Goal: Contribute content: Add original content to the website for others to see

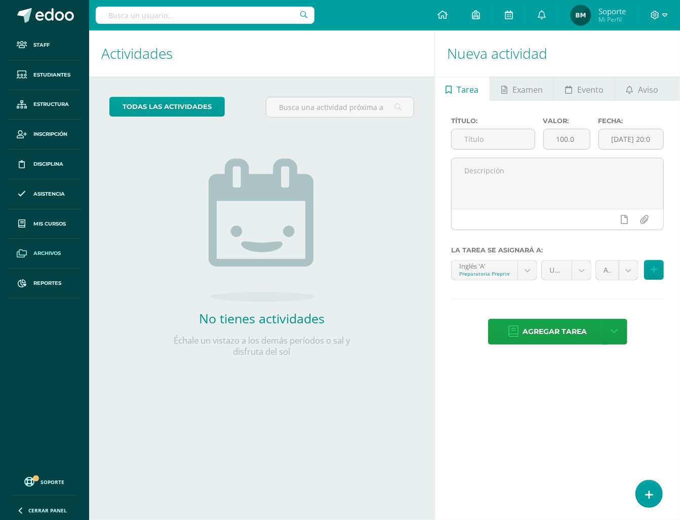
click at [43, 250] on span "Archivos" at bounding box center [46, 253] width 27 height 8
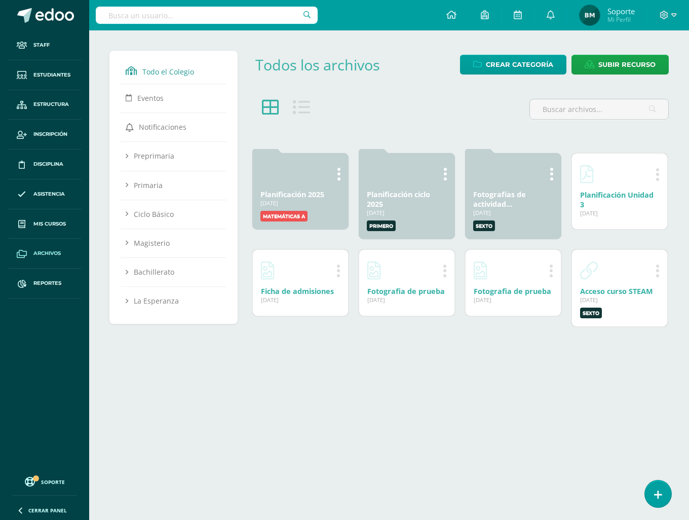
click at [373, 130] on div at bounding box center [459, 121] width 425 height 53
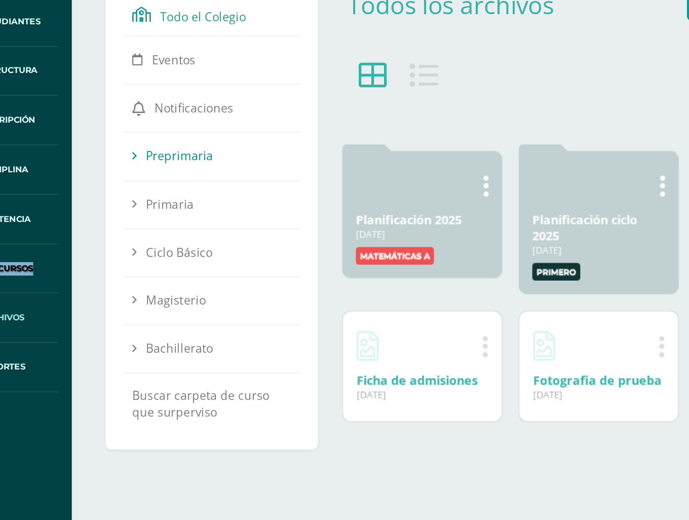
click at [126, 155] on icon at bounding box center [127, 156] width 3 height 9
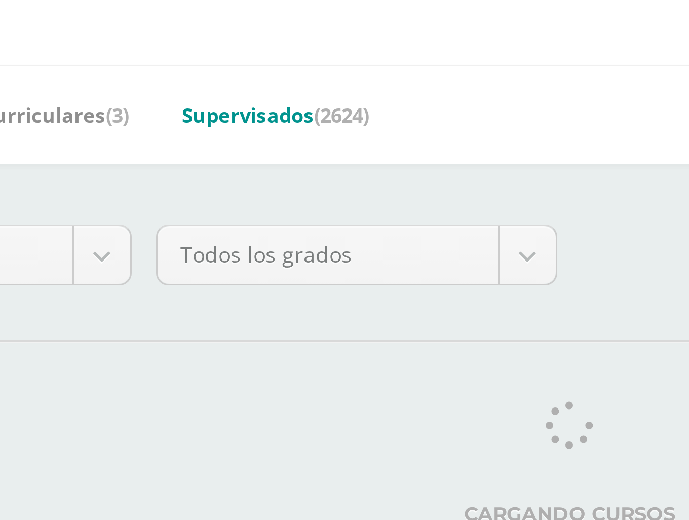
click at [299, 96] on link "Supervisados (2624)" at bounding box center [291, 93] width 62 height 16
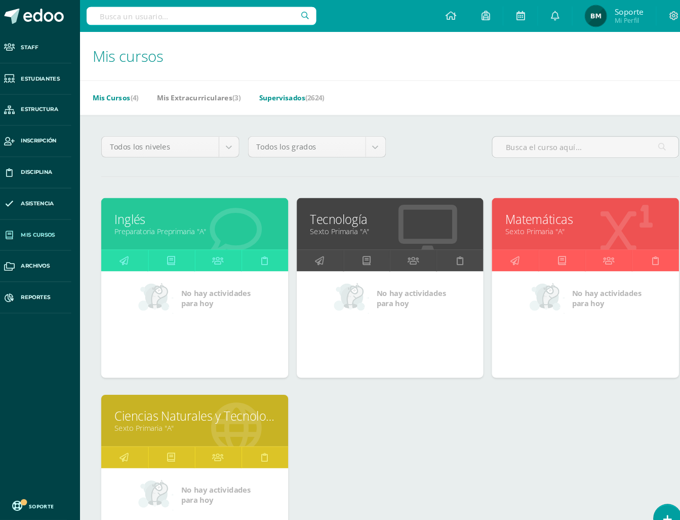
click at [278, 91] on link "Supervisados (2624)" at bounding box center [291, 93] width 62 height 16
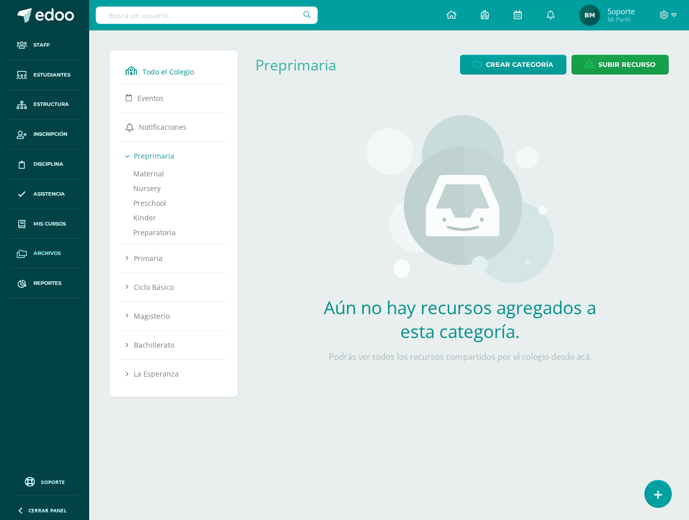
click at [140, 72] on link "Todo el Colegio" at bounding box center [174, 70] width 96 height 18
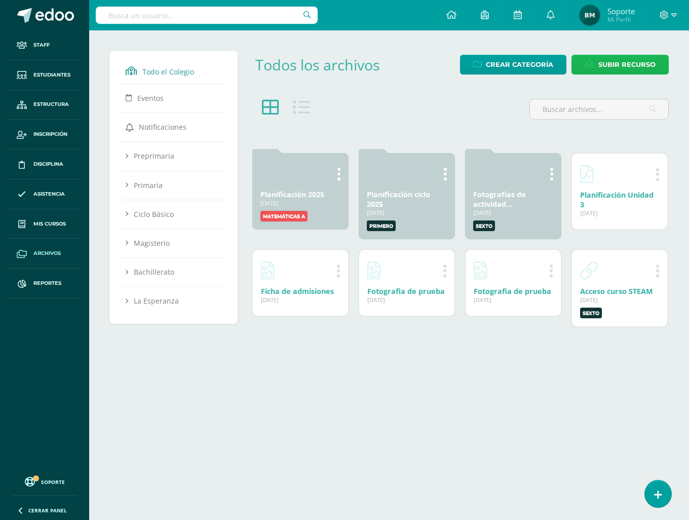
click at [605, 63] on span "Subir recurso" at bounding box center [626, 64] width 57 height 19
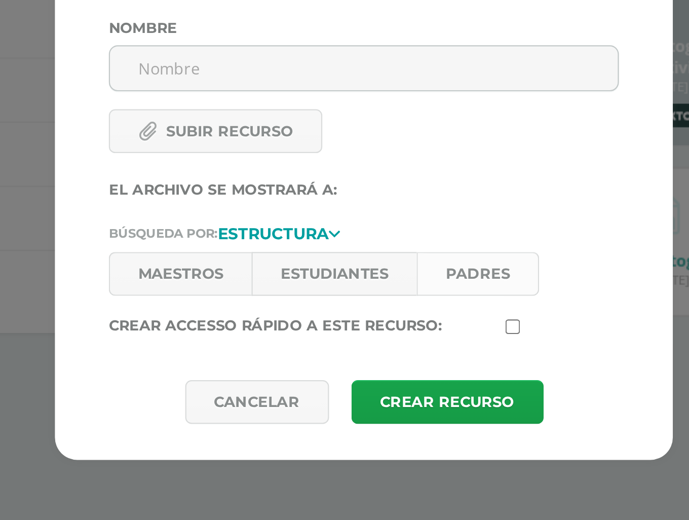
click at [393, 297] on link "Padres" at bounding box center [395, 297] width 55 height 20
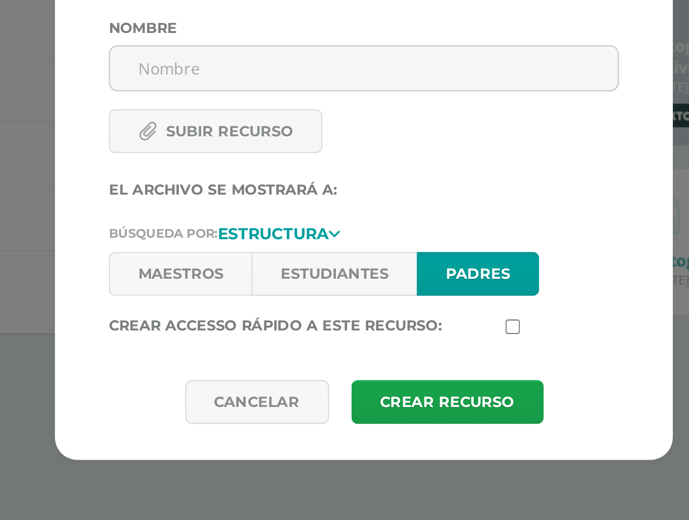
click at [393, 298] on link "Padres" at bounding box center [395, 297] width 55 height 20
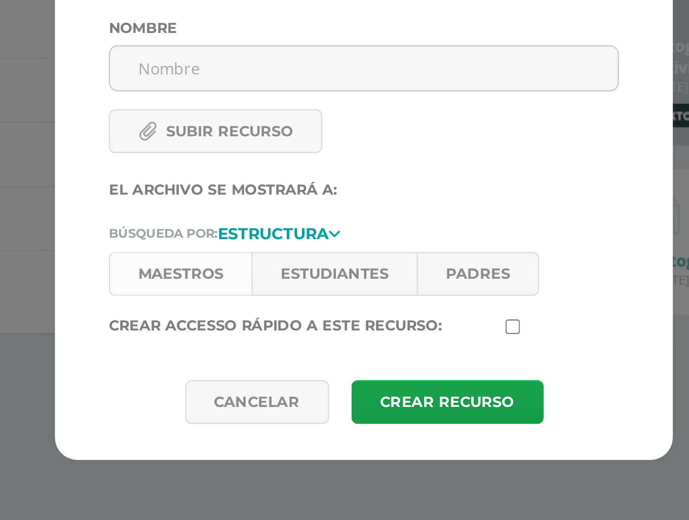
click at [268, 300] on link "Maestros" at bounding box center [261, 297] width 64 height 20
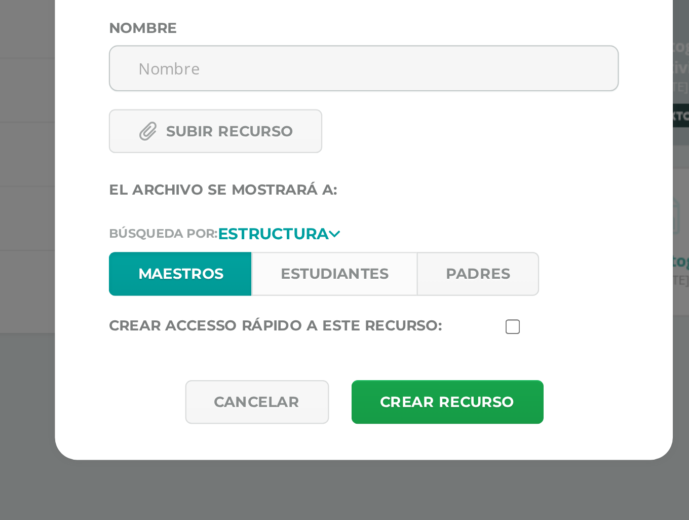
click at [346, 299] on link "Estudiantes" at bounding box center [331, 297] width 74 height 20
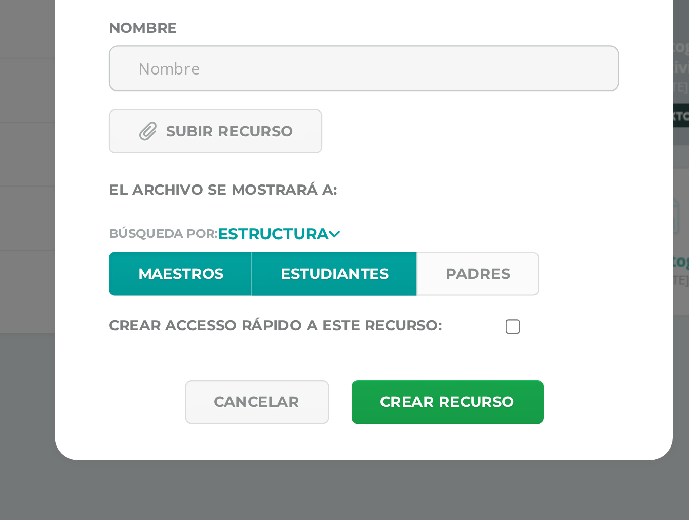
click at [389, 302] on link "Padres" at bounding box center [395, 297] width 55 height 20
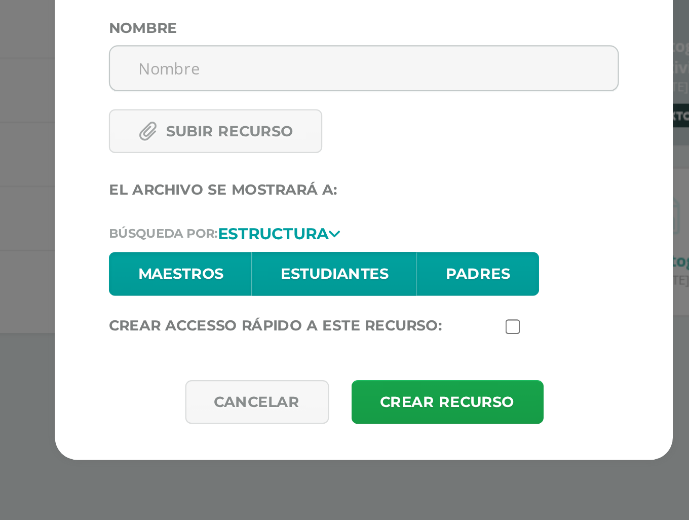
click at [342, 302] on link "Estudiantes" at bounding box center [331, 297] width 74 height 20
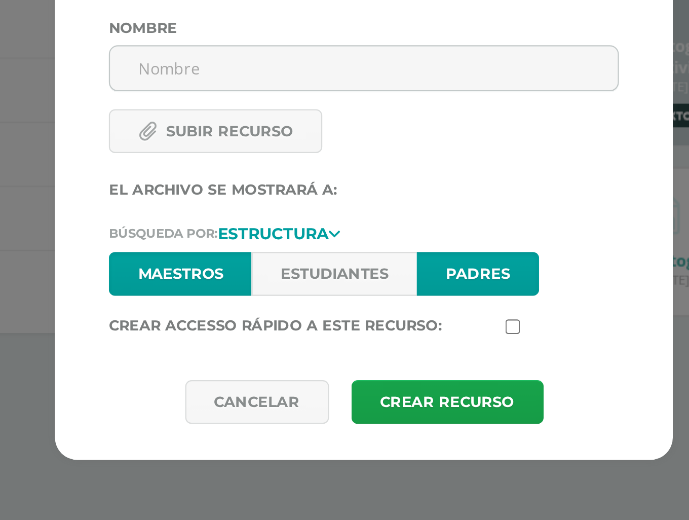
click at [383, 301] on link "Padres" at bounding box center [395, 297] width 55 height 20
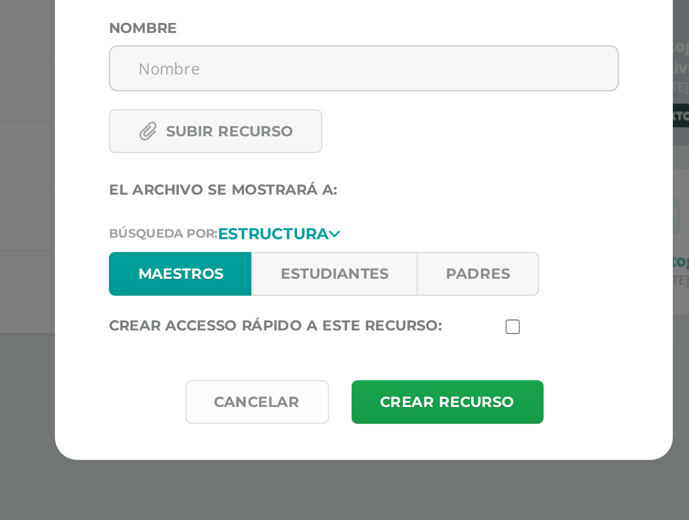
click at [297, 353] on link "Cancelar" at bounding box center [296, 355] width 65 height 20
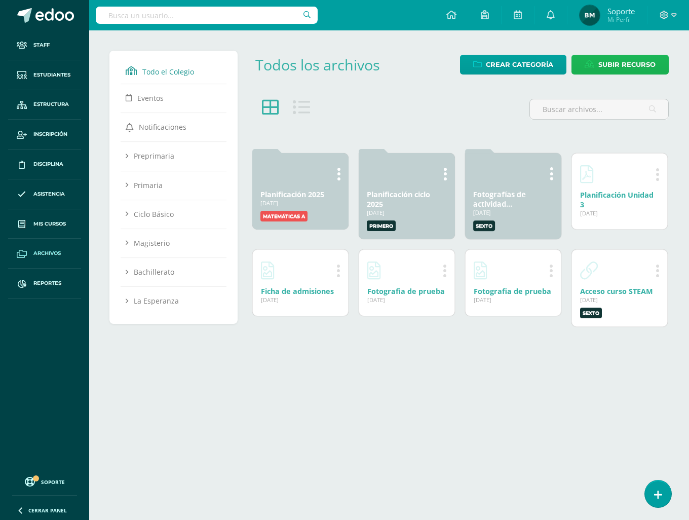
click at [598, 65] on link "Subir recurso" at bounding box center [619, 65] width 97 height 20
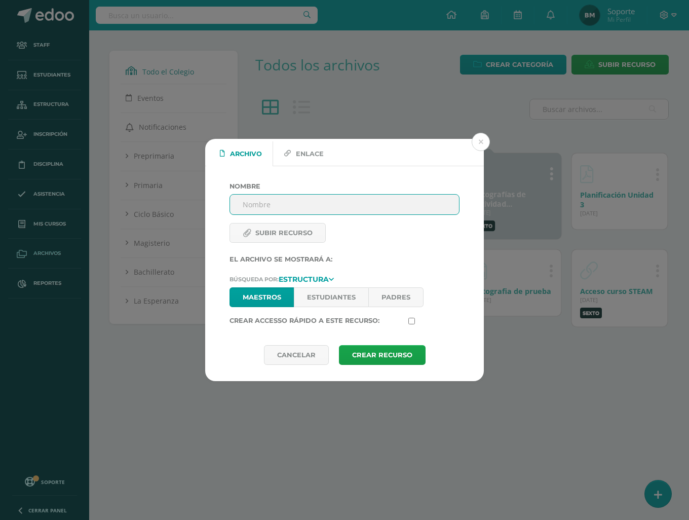
click at [451, 83] on div "Archivo Enlace Nombre Subir recurso Url El archivo se mostrará a: Búsqueda por:…" at bounding box center [344, 260] width 689 height 520
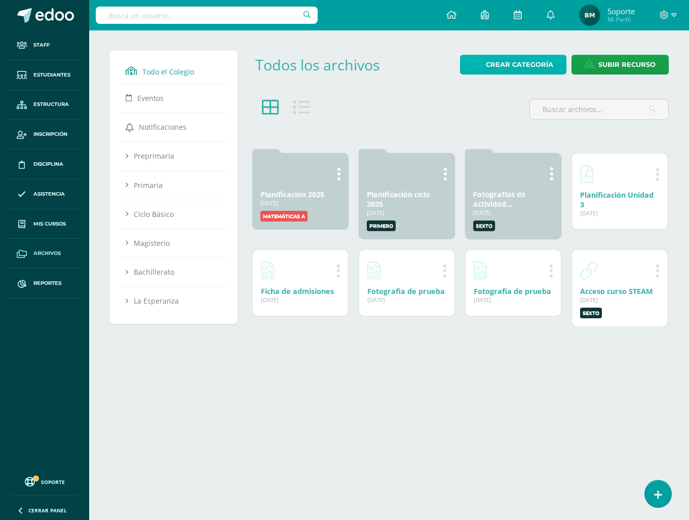
click at [515, 63] on span "Crear Categoría" at bounding box center [519, 64] width 67 height 19
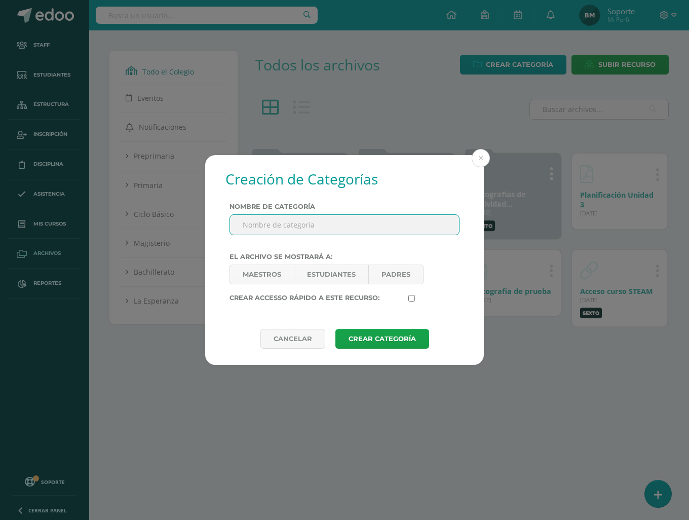
click at [300, 229] on input "Nombre de categoría" at bounding box center [344, 225] width 229 height 20
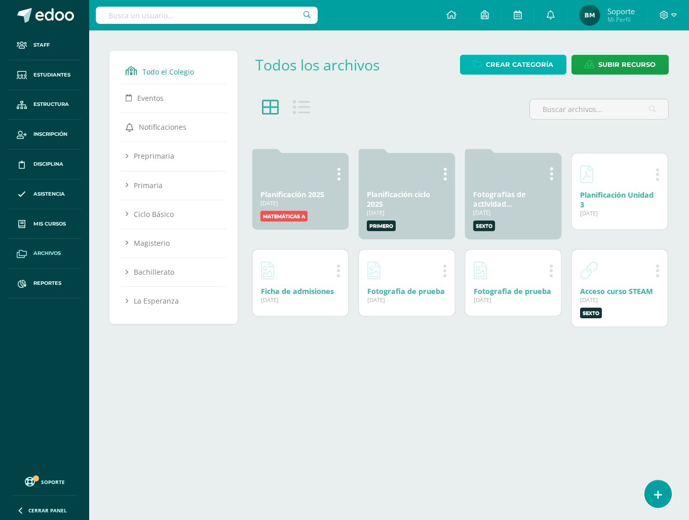
click at [546, 58] on span "Crear Categoría" at bounding box center [519, 64] width 67 height 19
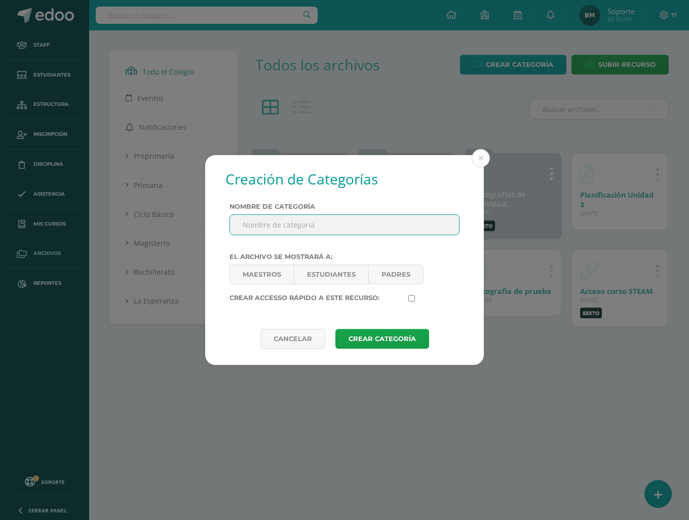
click at [326, 218] on input "Nombre de categoría" at bounding box center [344, 225] width 229 height 20
type input "Planificación PRIMARIA"
click at [271, 271] on link "Maestros" at bounding box center [261, 274] width 64 height 20
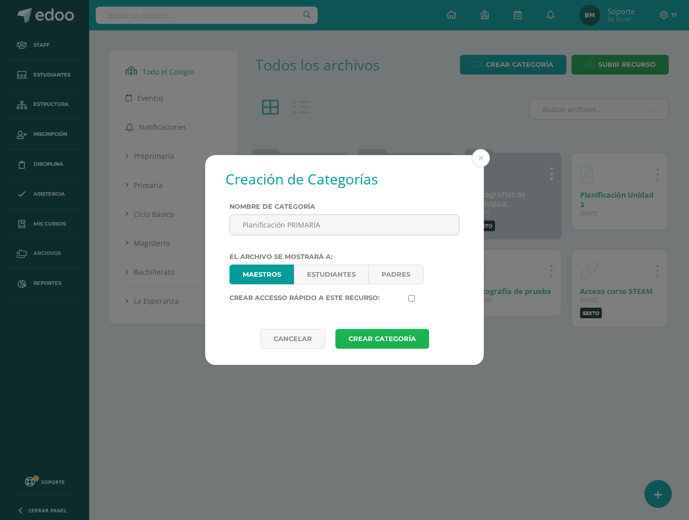
click at [387, 343] on button "Crear Categoría" at bounding box center [382, 339] width 94 height 20
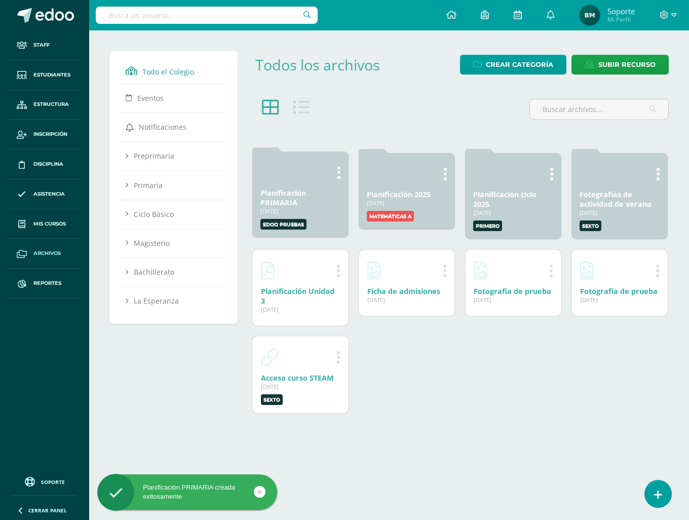
click at [287, 200] on link "Planificación PRIMARIA" at bounding box center [283, 197] width 46 height 19
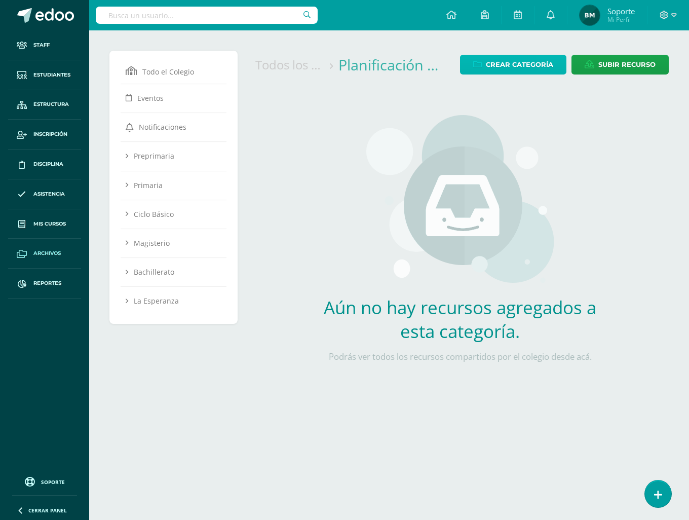
click at [501, 64] on span "Crear Categoría" at bounding box center [519, 64] width 67 height 19
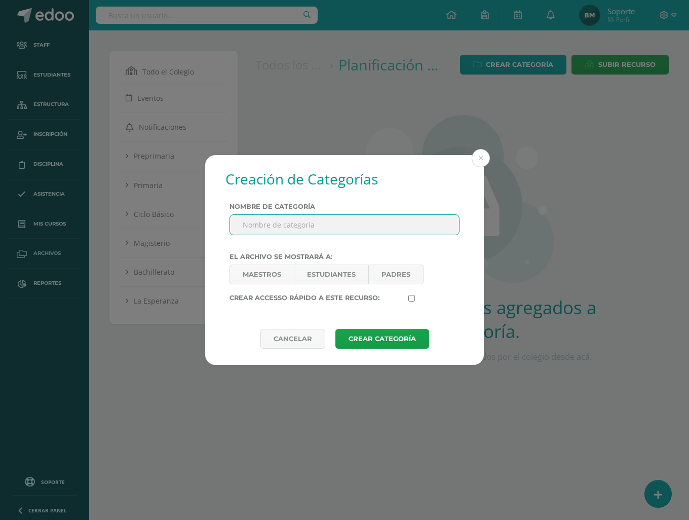
click at [316, 228] on input "Nombre de categoría" at bounding box center [344, 225] width 229 height 20
type input "OPruj"
type input "ingle"
type input "Ingles Primero Primaria A"
click at [275, 270] on link "Maestros" at bounding box center [261, 274] width 64 height 20
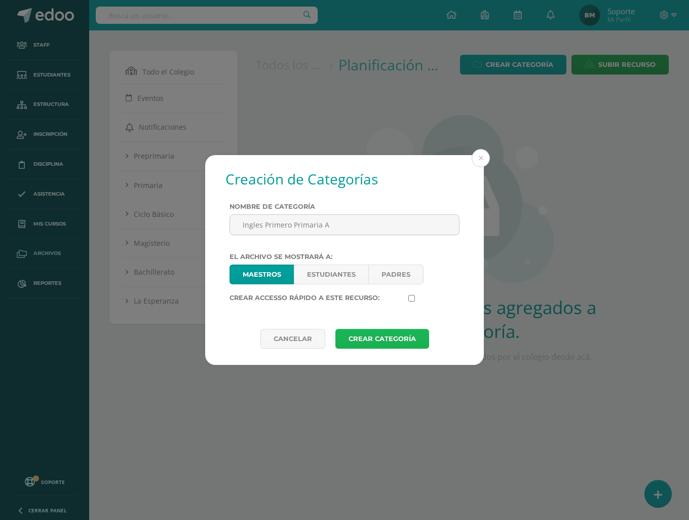
click at [390, 340] on button "Crear Categoría" at bounding box center [382, 339] width 94 height 20
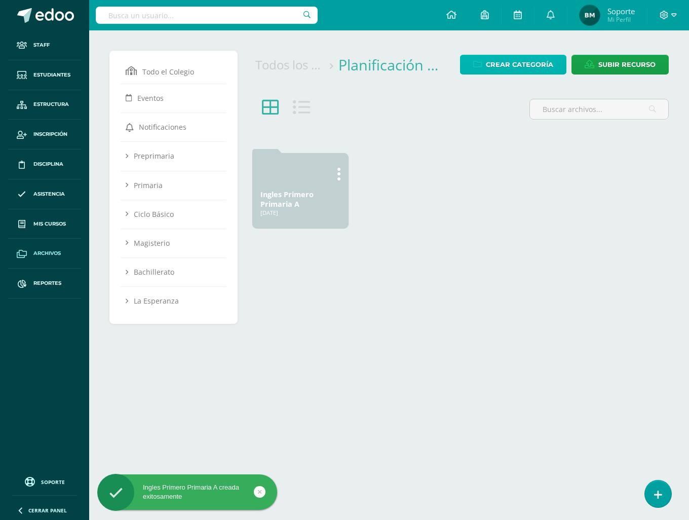
click at [517, 62] on span "Crear Categoría" at bounding box center [519, 64] width 67 height 19
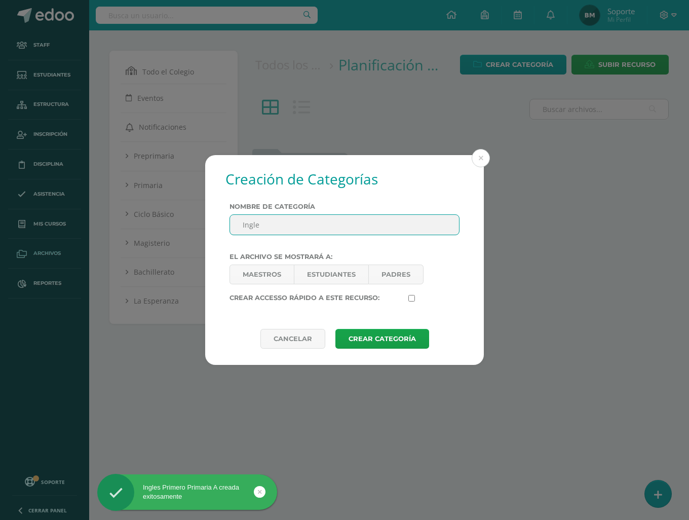
type input "Ingles"
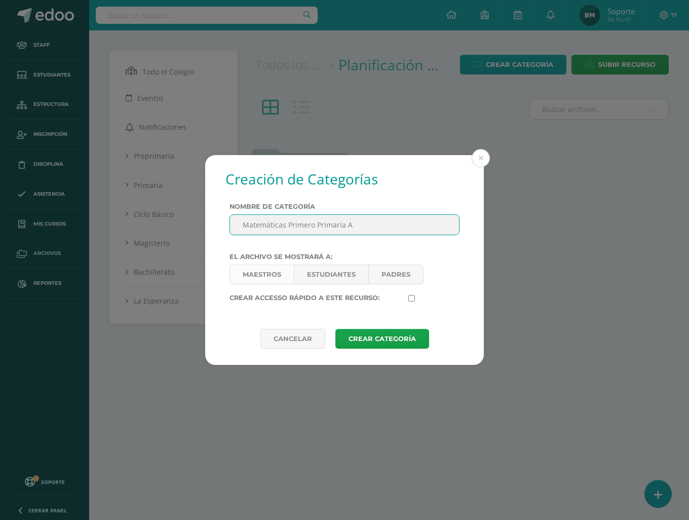
type input "Matemáticas Primero Primaria A"
click at [258, 274] on link "Maestros" at bounding box center [261, 274] width 64 height 20
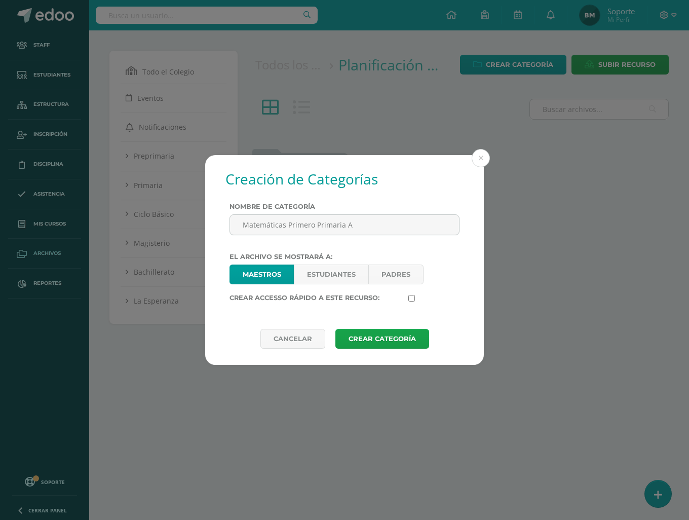
click at [373, 328] on div "El tamaño de la imagen sugerido es 300px * 300px. Y el formato .PNG" at bounding box center [374, 332] width 179 height 52
click at [381, 340] on button "Crear Categoría" at bounding box center [382, 339] width 94 height 20
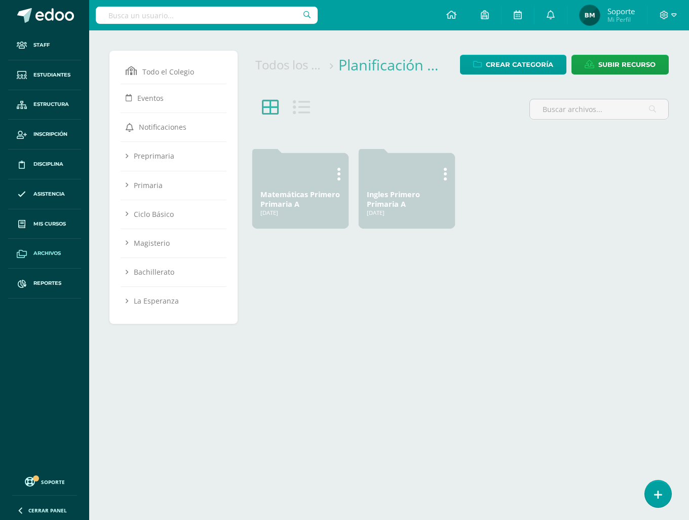
click at [501, 54] on div "Planificación PRIMARIA Todos los archivos Crear Categoría Subir recurso" at bounding box center [459, 73] width 425 height 44
click at [502, 65] on span "Crear Categoría" at bounding box center [519, 64] width 67 height 19
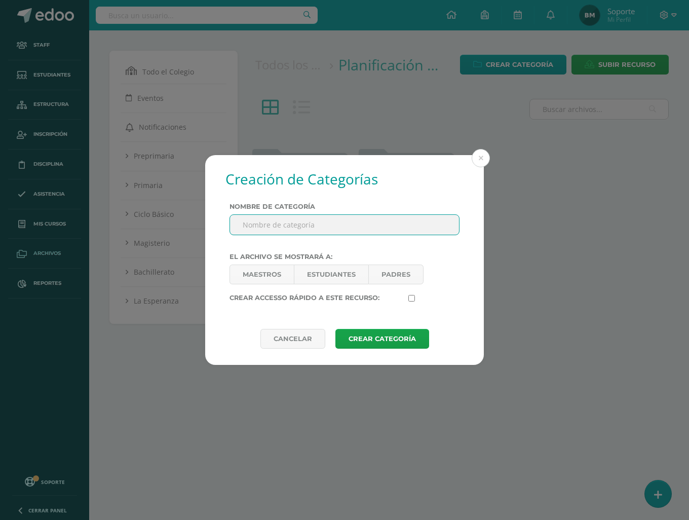
click at [310, 224] on input "Nombre de categoría" at bounding box center [344, 225] width 229 height 20
type input "Primero Primaria"
type input "Arte A Primero Primaria"
click at [271, 262] on div "El archivo se mostrará a:" at bounding box center [344, 259] width 238 height 12
click at [273, 279] on link "Maestros" at bounding box center [261, 274] width 64 height 20
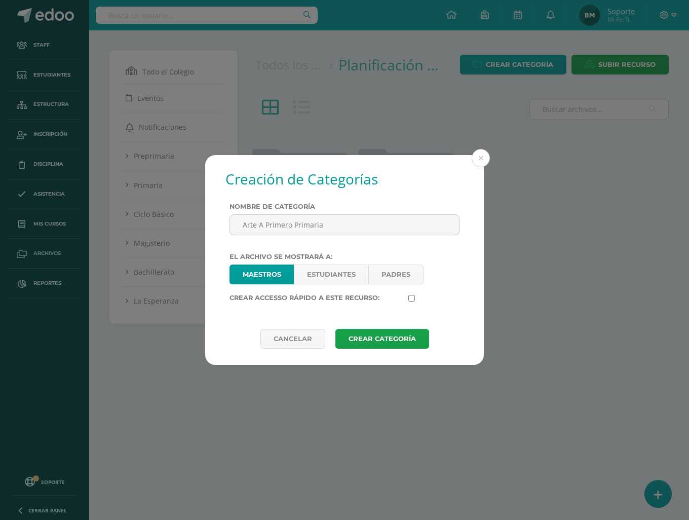
click at [348, 327] on div "El tamaño de la imagen sugerido es 300px * 300px. Y el formato .PNG" at bounding box center [374, 332] width 179 height 52
click at [359, 342] on button "Crear Categoría" at bounding box center [382, 339] width 94 height 20
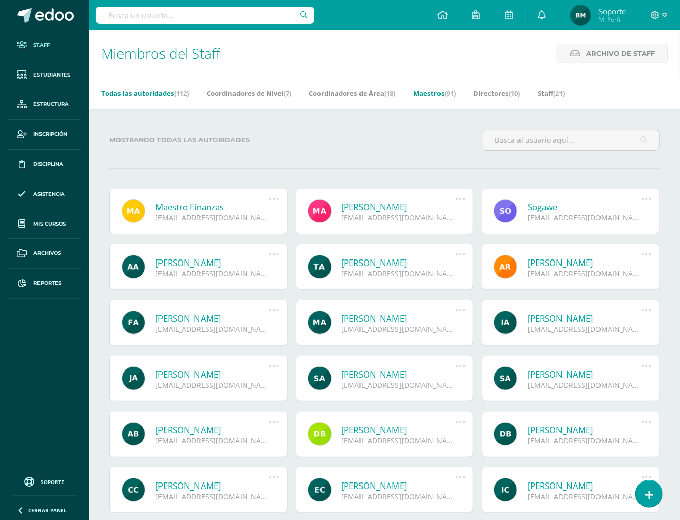
click at [450, 100] on link "Maestros (91)" at bounding box center [434, 93] width 43 height 16
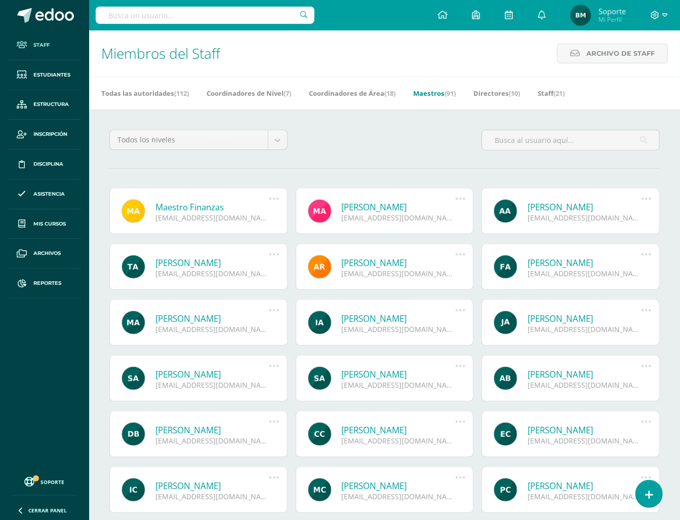
click at [351, 267] on link "[PERSON_NAME]" at bounding box center [399, 263] width 114 height 12
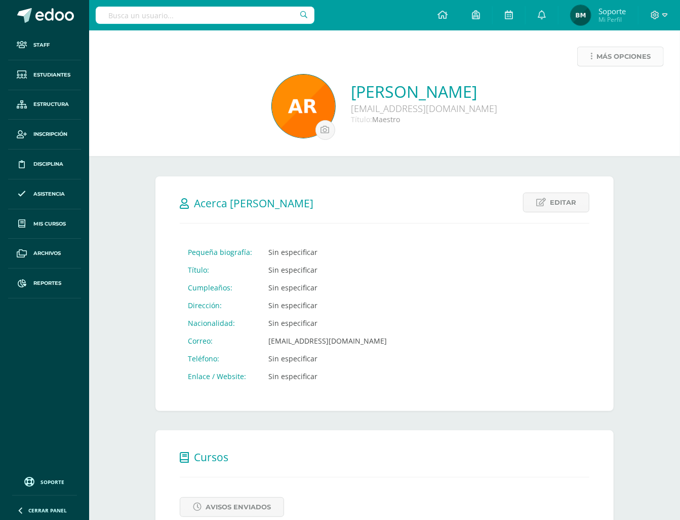
click at [590, 60] on link "Más opciones" at bounding box center [620, 57] width 87 height 20
click at [597, 94] on link "Generar contraseña" at bounding box center [602, 90] width 104 height 16
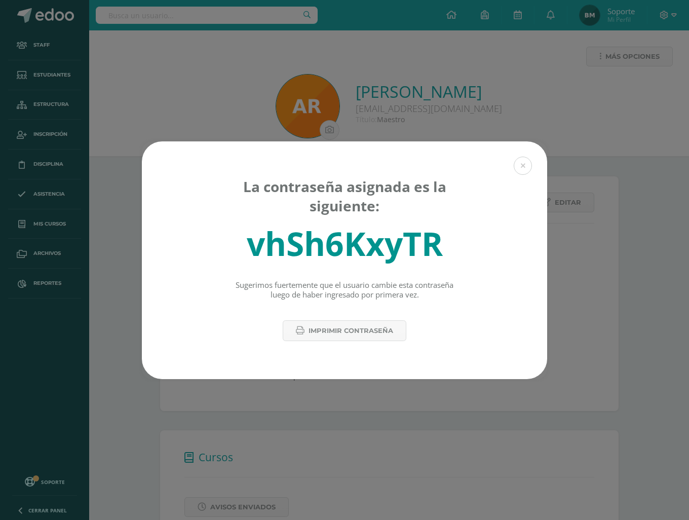
click at [274, 133] on div "La contraseña asignada es la siguiente: vhSh6KxyTR Sugerimos fuertemente que el…" at bounding box center [344, 260] width 689 height 520
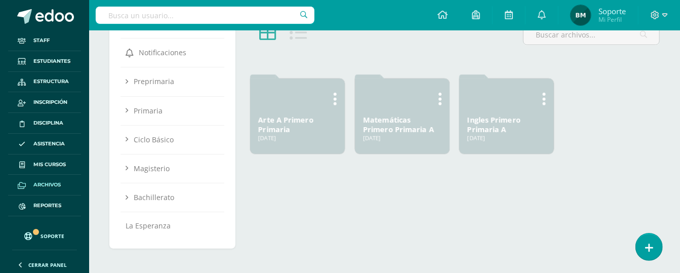
scroll to position [75, 0]
